Goal: Transaction & Acquisition: Purchase product/service

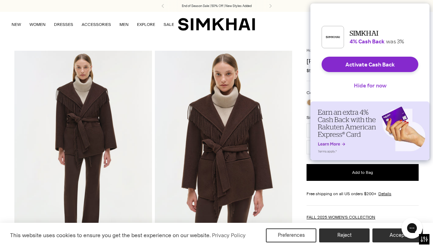
click at [360, 90] on button "Hide for now" at bounding box center [370, 85] width 44 height 15
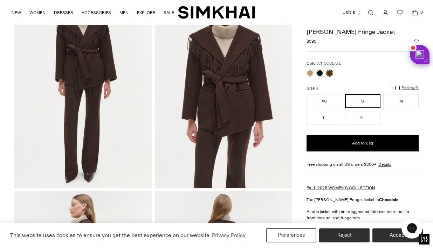
scroll to position [43, 0]
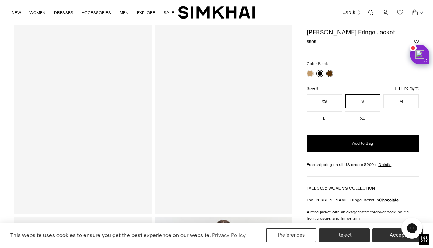
click at [317, 73] on link at bounding box center [319, 73] width 7 height 7
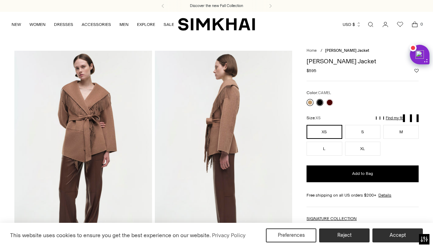
click at [309, 99] on link at bounding box center [310, 102] width 7 height 7
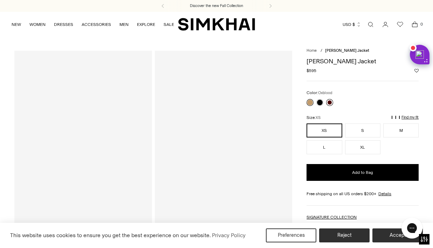
click at [330, 102] on link at bounding box center [329, 102] width 7 height 7
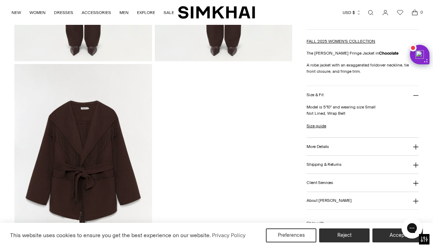
scroll to position [613, 0]
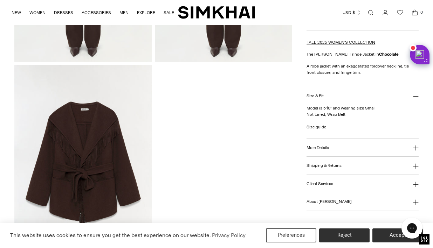
click at [317, 142] on button "More Details" at bounding box center [363, 148] width 112 height 18
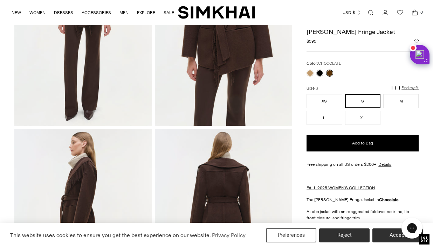
scroll to position [132, 0]
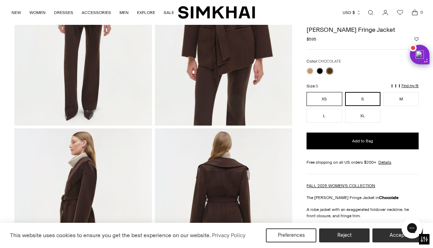
click at [328, 94] on button "XS" at bounding box center [324, 99] width 35 height 14
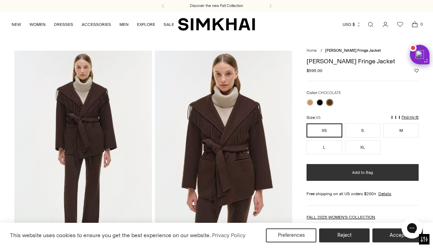
click at [324, 173] on button "Add to Bag" at bounding box center [363, 172] width 112 height 17
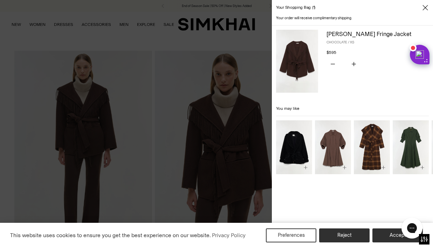
click at [242, 44] on div at bounding box center [216, 124] width 433 height 248
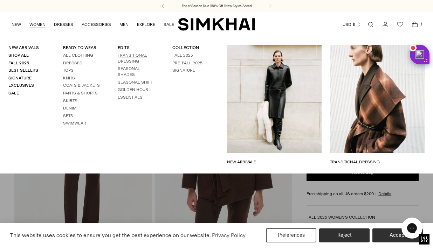
click at [130, 56] on link "TRANSITIONAL DRESSING" at bounding box center [132, 58] width 29 height 11
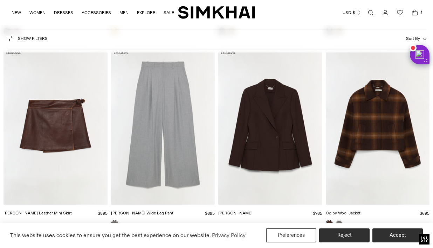
scroll to position [4649, 0]
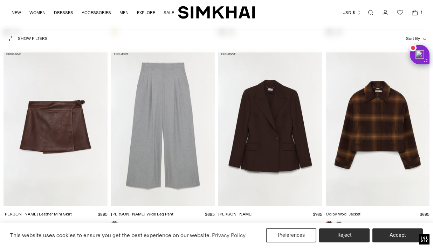
click at [0, 0] on img "Colby Wool Jacket" at bounding box center [0, 0] width 0 height 0
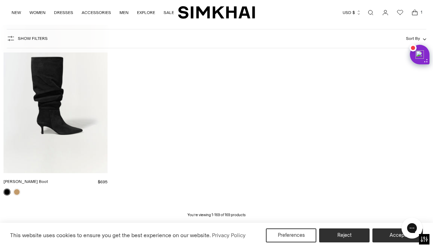
scroll to position [8147, 0]
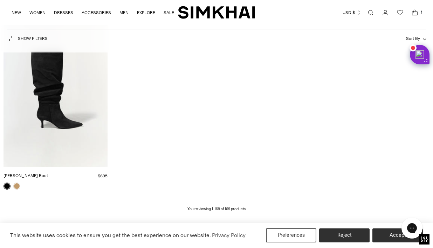
click at [420, 12] on span "1" at bounding box center [421, 12] width 6 height 6
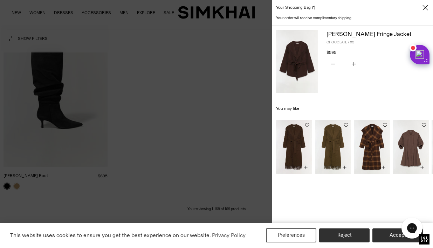
click at [292, 51] on img at bounding box center [297, 61] width 42 height 63
